Goal: Task Accomplishment & Management: Manage account settings

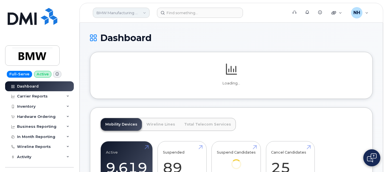
click at [114, 15] on link "BMW Manufacturing Co LLC" at bounding box center [121, 13] width 57 height 10
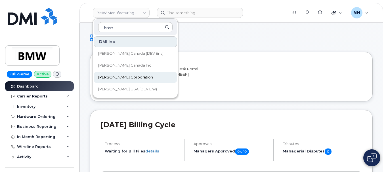
type input "kiew"
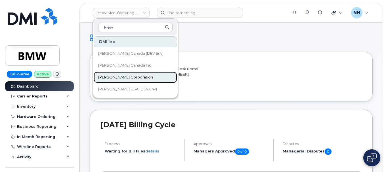
click at [118, 75] on span "[PERSON_NAME] Corporation" at bounding box center [125, 78] width 55 height 6
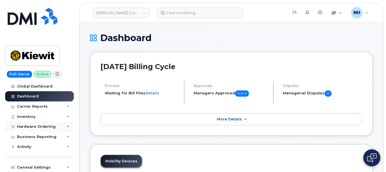
click at [41, 128] on div "Hardware Ordering" at bounding box center [36, 127] width 39 height 5
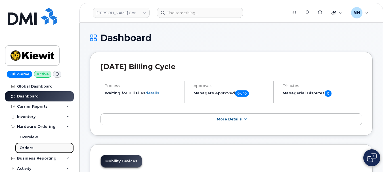
click at [22, 149] on div "Orders" at bounding box center [27, 148] width 14 height 5
